Goal: Task Accomplishment & Management: Use online tool/utility

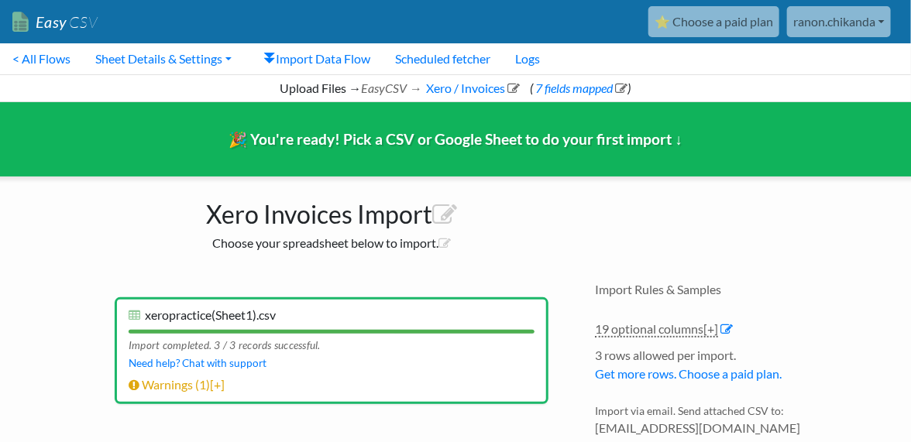
scroll to position [170, 0]
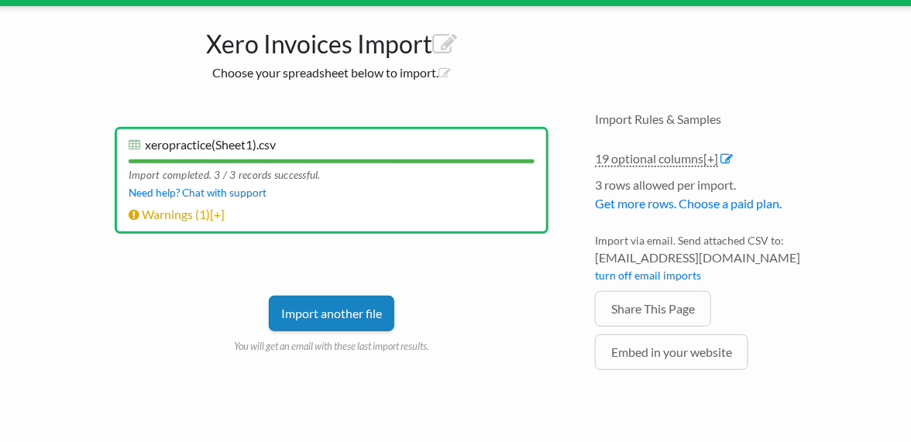
click at [365, 303] on link "Import another file" at bounding box center [331, 314] width 125 height 36
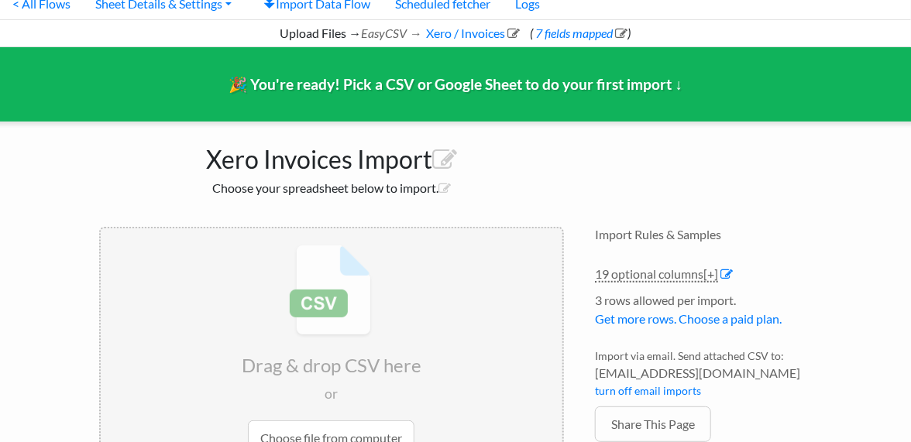
scroll to position [0, 0]
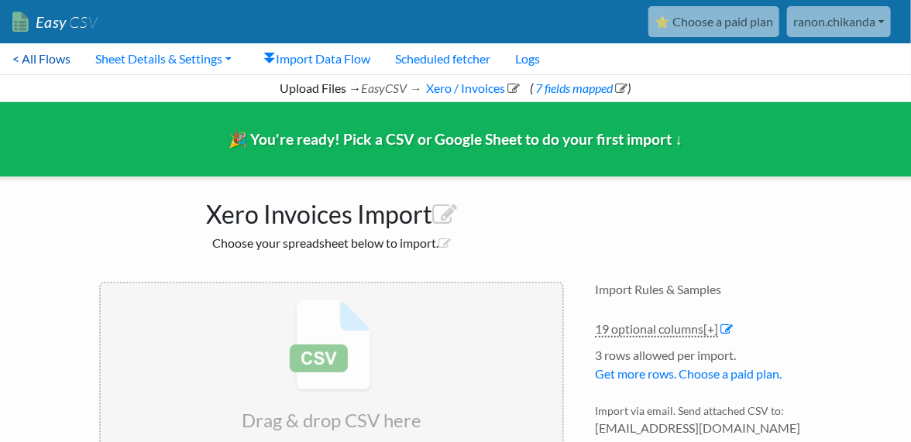
click at [71, 62] on link "< All Flows" at bounding box center [41, 58] width 83 height 31
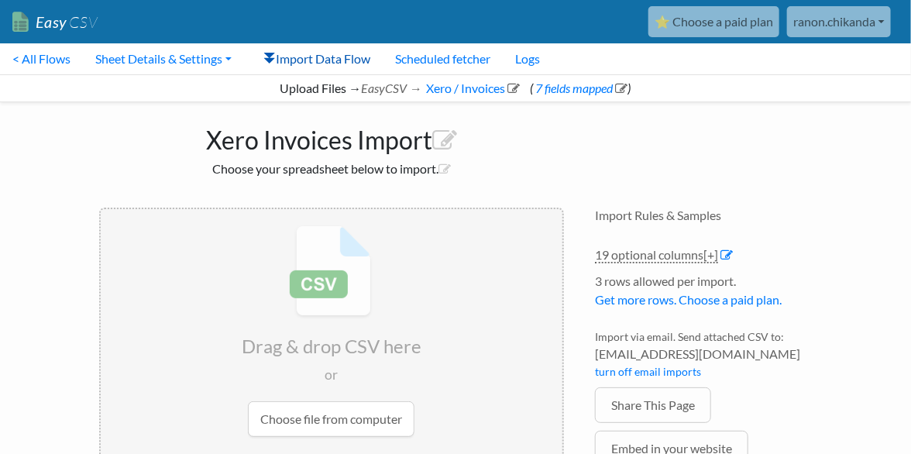
click at [340, 55] on link "Import Data Flow" at bounding box center [317, 58] width 131 height 31
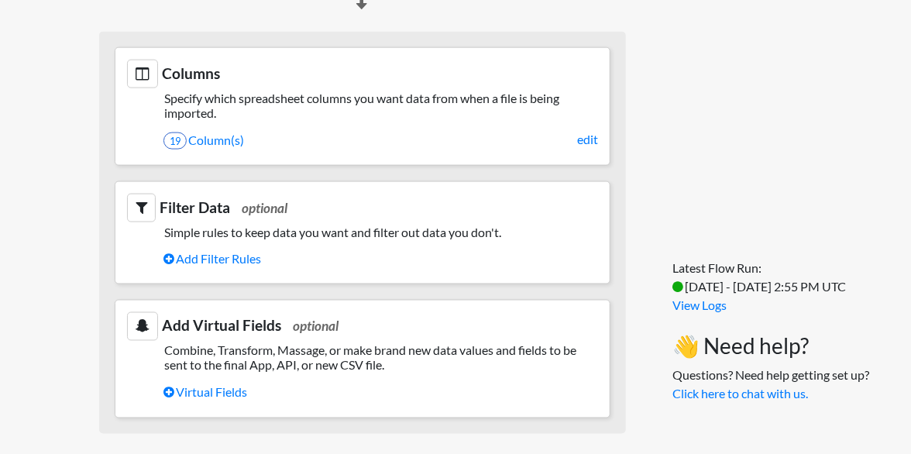
scroll to position [724, 0]
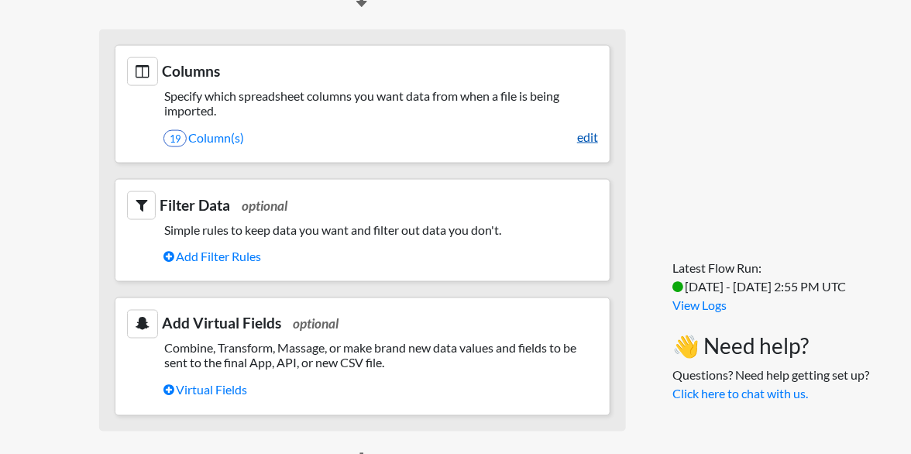
click at [580, 146] on link "edit" at bounding box center [587, 137] width 21 height 19
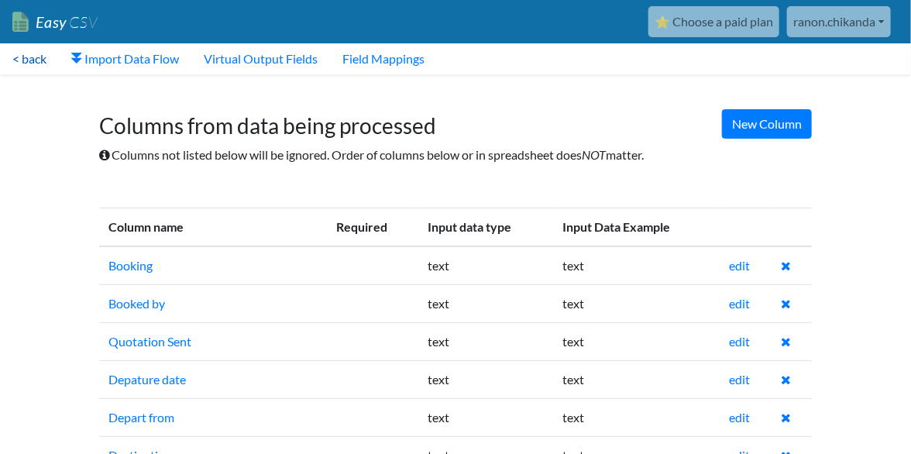
click at [48, 63] on link "< back" at bounding box center [29, 58] width 59 height 31
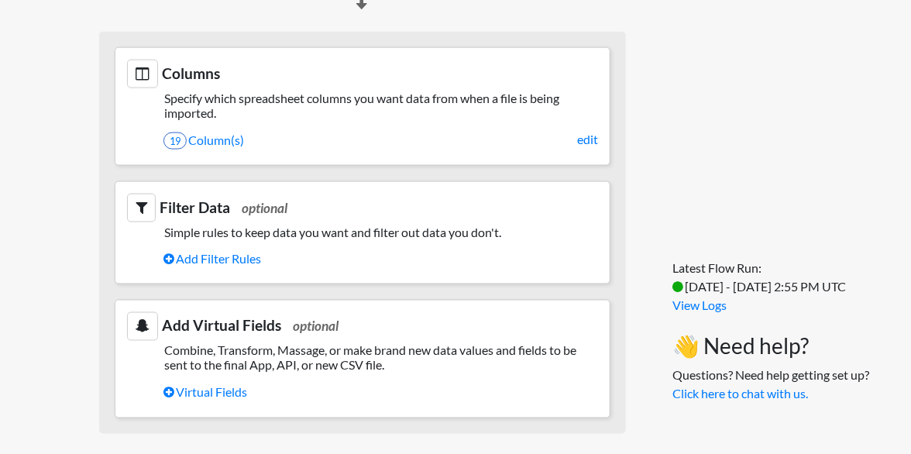
scroll to position [726, 0]
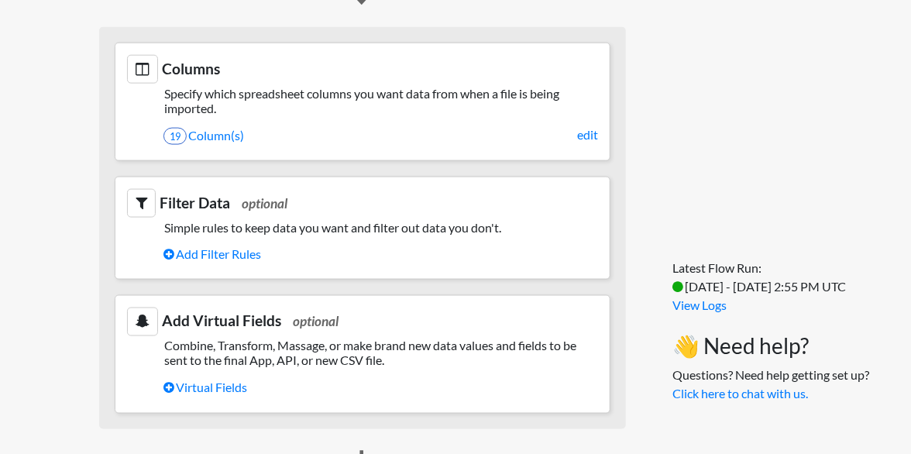
click at [234, 161] on section "Columns Specify which spreadsheet columns you want data from when a file is bei…" at bounding box center [363, 102] width 496 height 118
click at [226, 149] on link "19 Column(s)" at bounding box center [380, 135] width 434 height 26
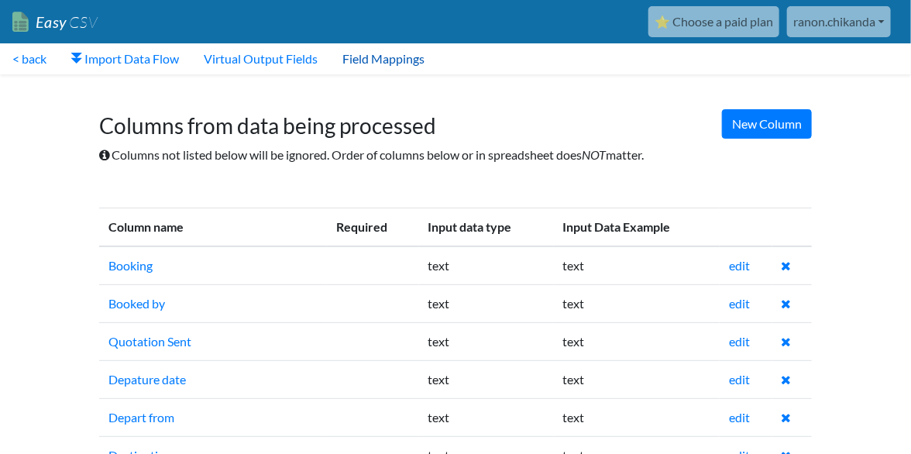
click at [389, 68] on link "Field Mappings" at bounding box center [383, 58] width 107 height 31
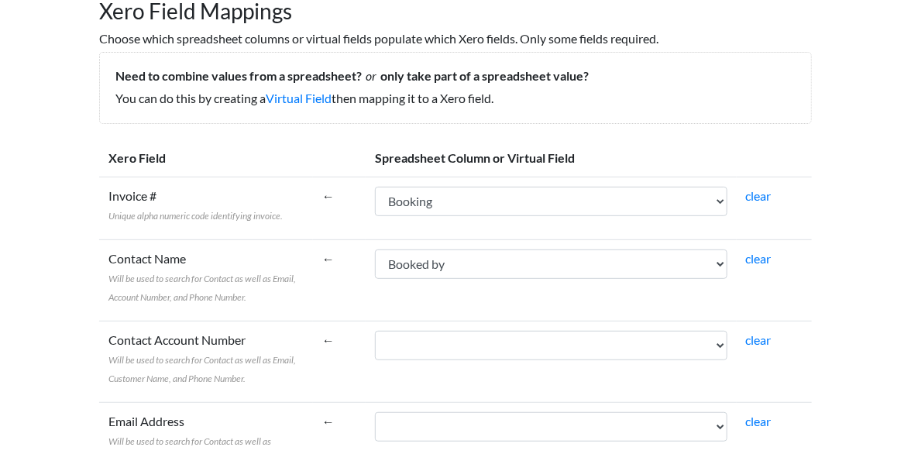
scroll to position [116, 0]
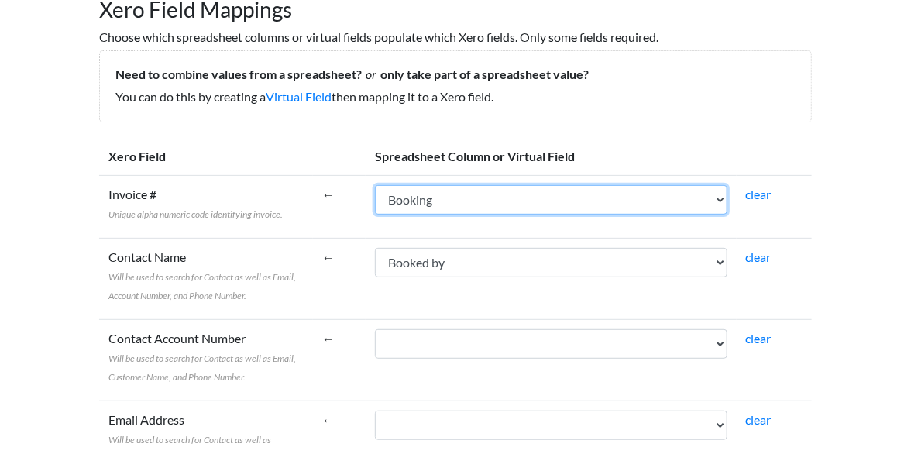
click at [485, 204] on select "Booking Booked by Quotation Sent Depature date Depart from Destination Patient …" at bounding box center [551, 199] width 352 height 29
select select "cr_750995"
click at [448, 185] on select "Booking Booked by Quotation Sent Depature date Depart from Destination Patient …" at bounding box center [551, 199] width 352 height 29
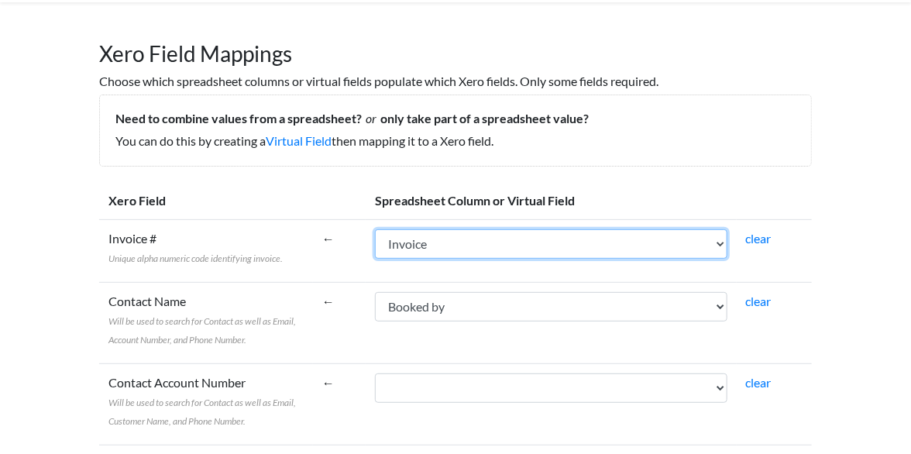
scroll to position [70, 0]
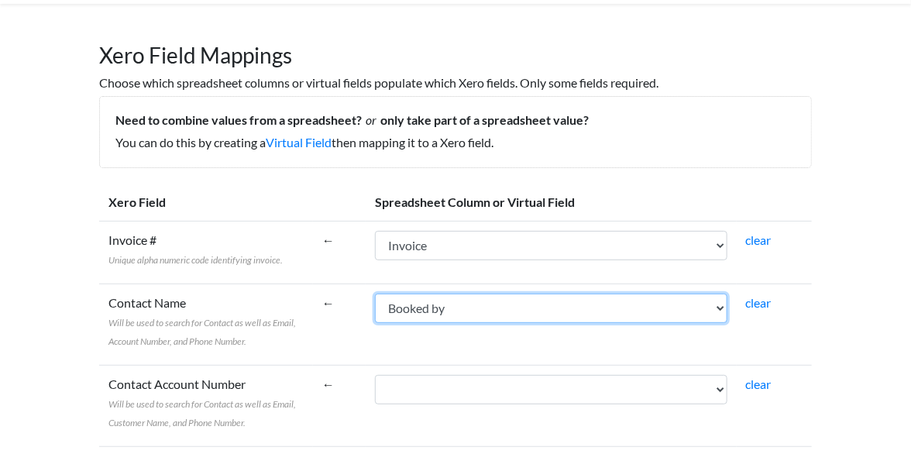
click at [479, 304] on select "Booking Booked by Quotation Sent Depature date Depart from Destination Patient …" at bounding box center [551, 307] width 352 height 29
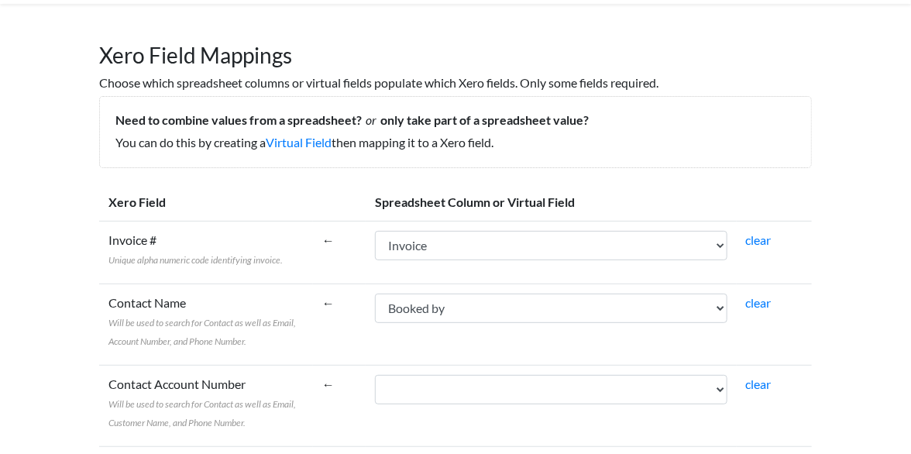
click at [365, 307] on td "←" at bounding box center [339, 323] width 53 height 81
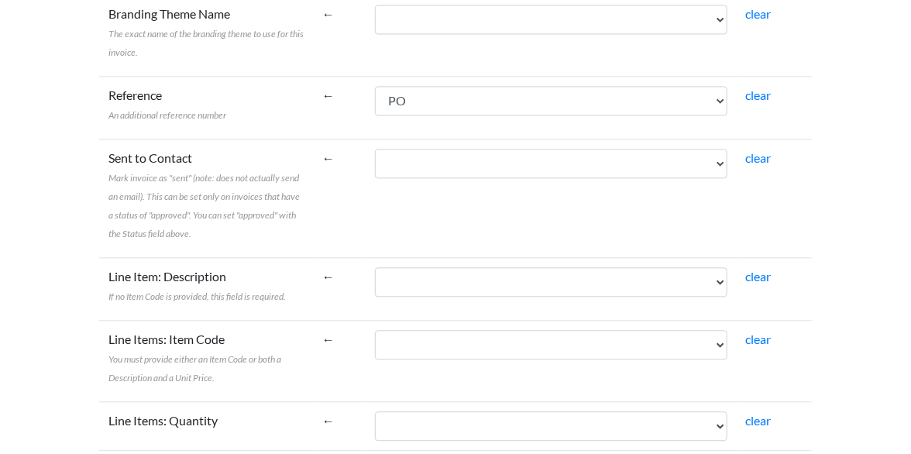
scroll to position [1156, 0]
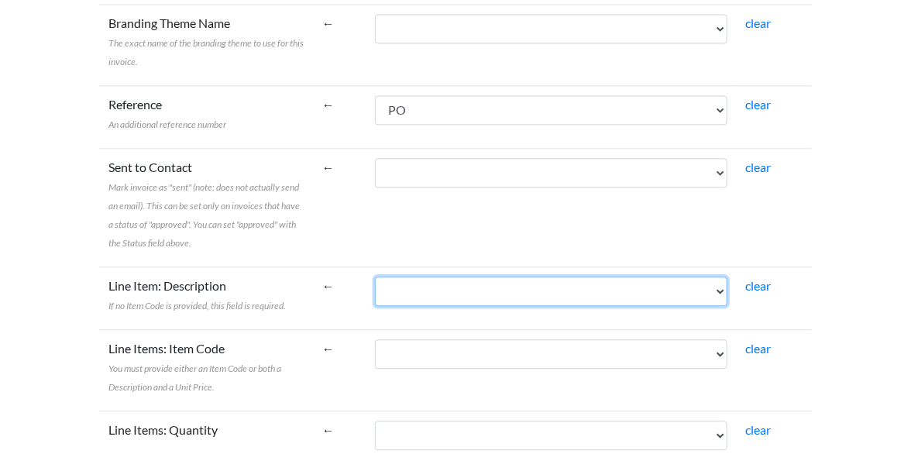
click at [475, 276] on select "Booking Booked by Quotation Sent Depature date Depart from Destination Patient …" at bounding box center [551, 290] width 352 height 29
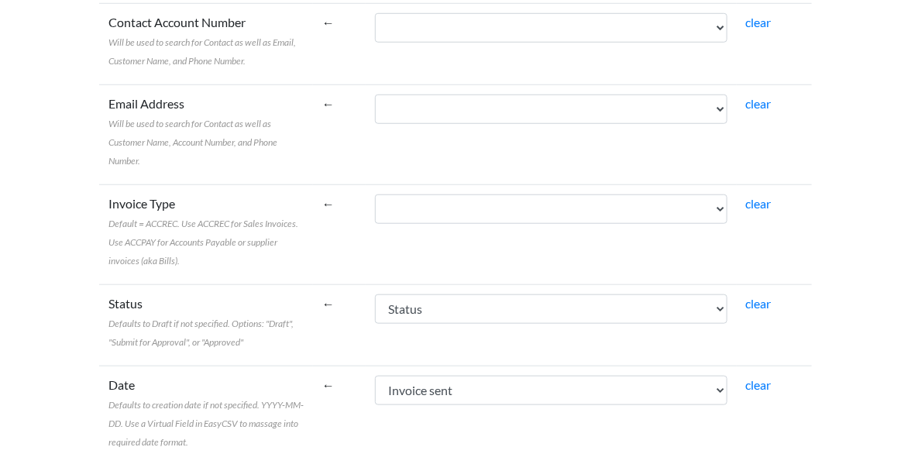
scroll to position [432, 0]
